Goal: Transaction & Acquisition: Purchase product/service

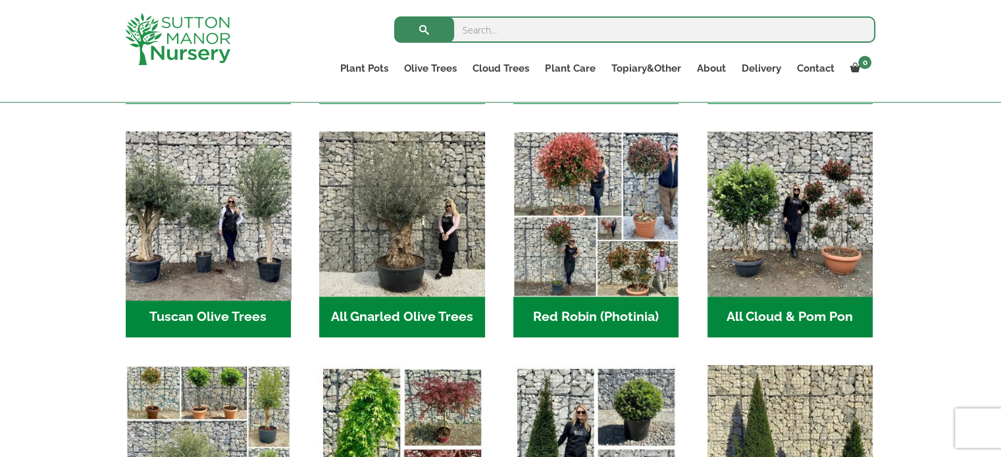
scroll to position [658, 0]
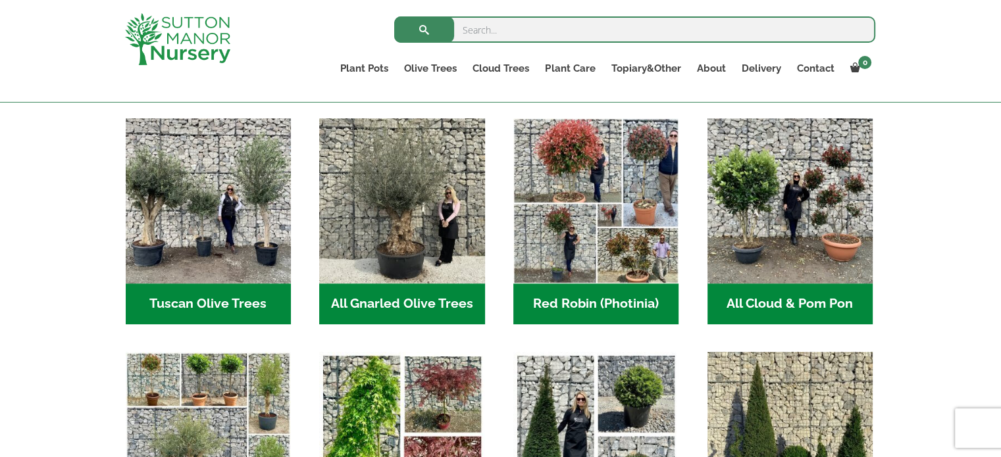
click at [240, 292] on h2 "Tuscan Olive Trees (9)" at bounding box center [208, 304] width 165 height 41
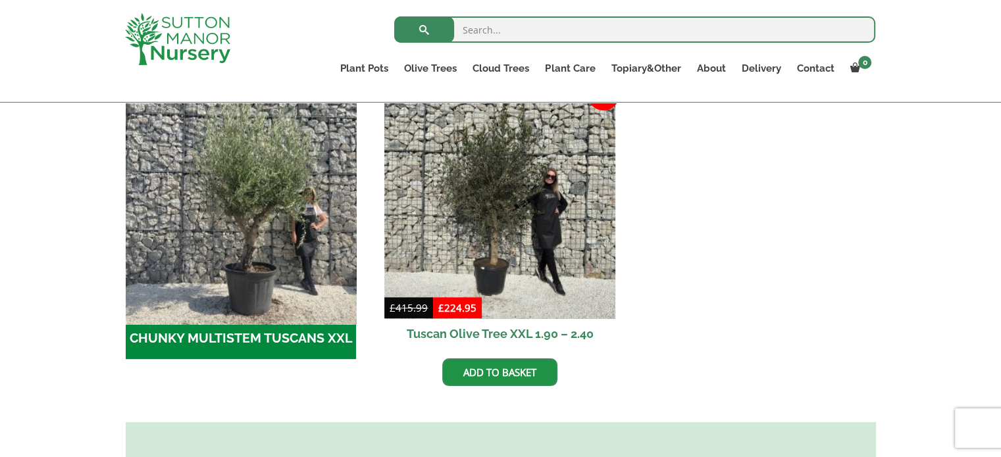
scroll to position [395, 0]
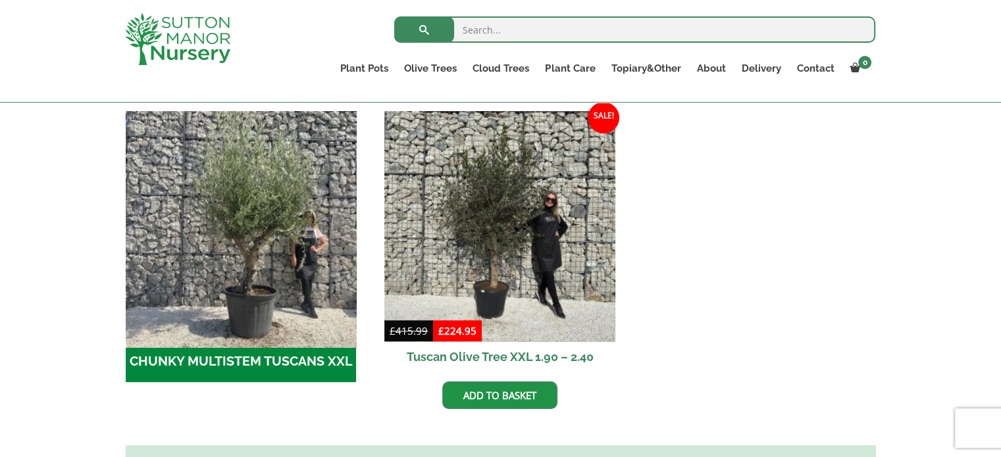
click at [245, 289] on img "Visit product category CHUNKY MULTISTEM TUSCANS XXL" at bounding box center [241, 226] width 242 height 242
